Goal: Check status: Check status

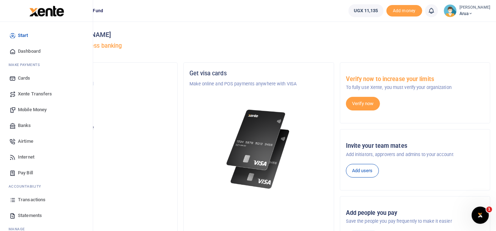
click at [34, 107] on span "Mobile Money" at bounding box center [32, 109] width 29 height 7
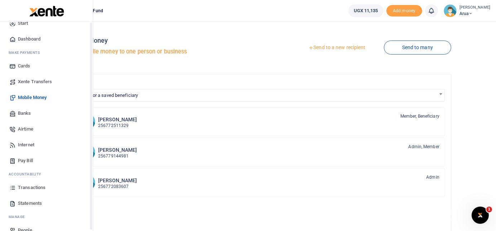
scroll to position [24, 0]
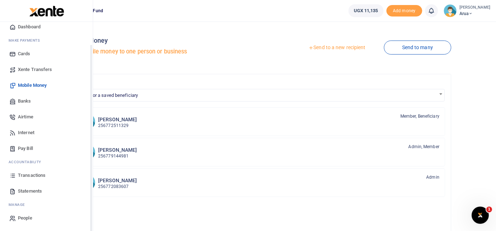
click at [28, 174] on span "Transactions" at bounding box center [32, 175] width 28 height 7
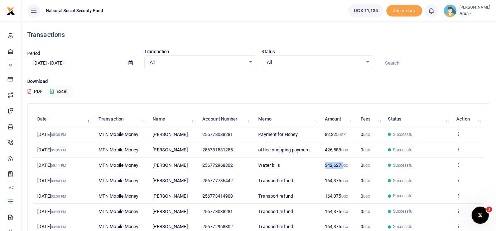
copy span "342,627 U"
drag, startPoint x: 345, startPoint y: 164, endPoint x: 322, endPoint y: 168, distance: 22.6
click at [322, 168] on td "342,627 UGX" at bounding box center [339, 165] width 36 height 15
